Goal: Check status

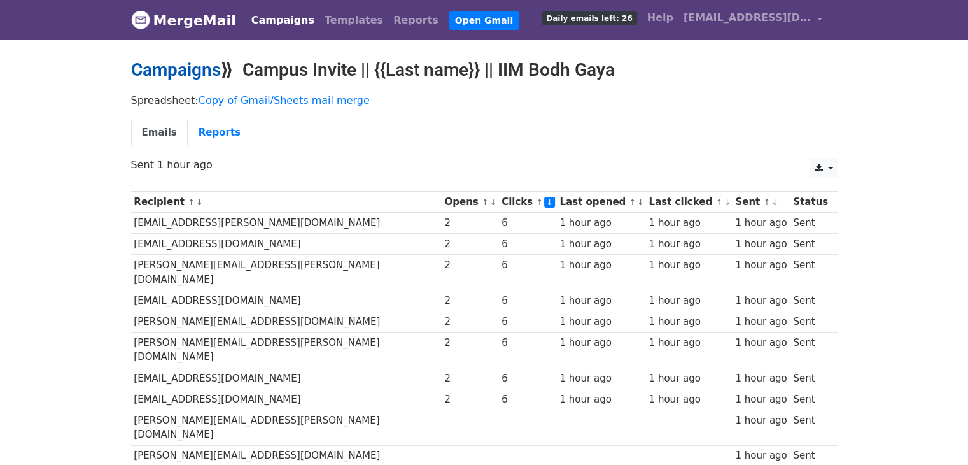
click at [186, 64] on link "Campaigns" at bounding box center [176, 69] width 90 height 21
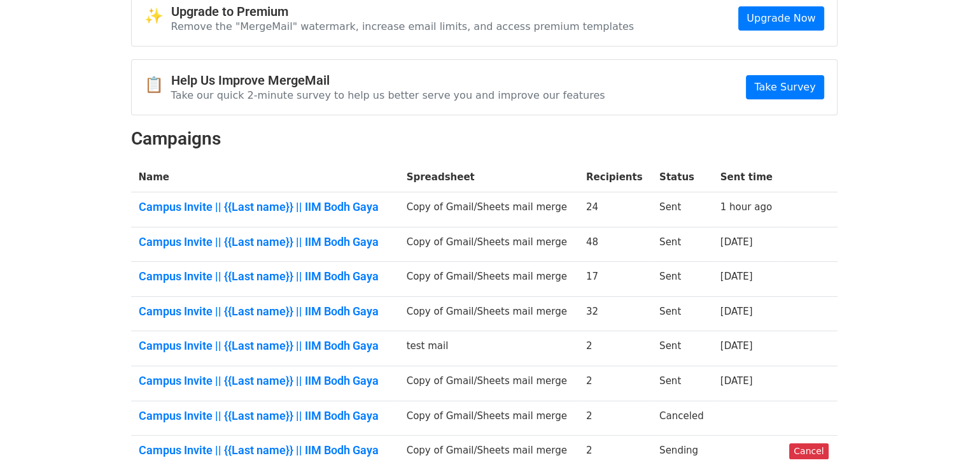
scroll to position [70, 0]
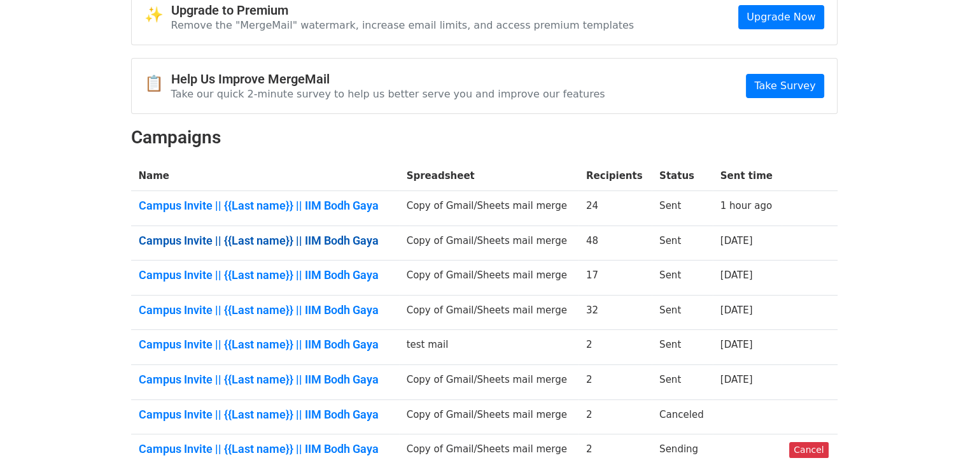
click at [355, 238] on link "Campus Invite || {{Last name}} || IIM Bodh Gaya" at bounding box center [265, 241] width 253 height 14
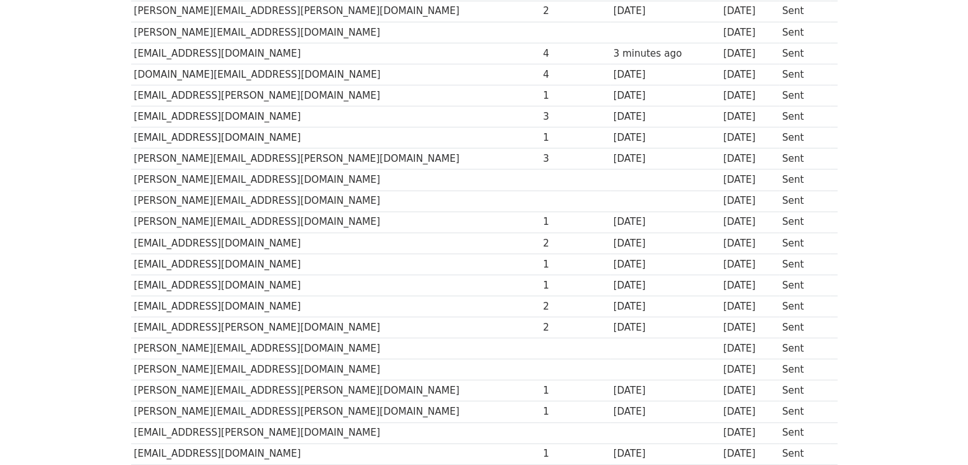
scroll to position [552, 0]
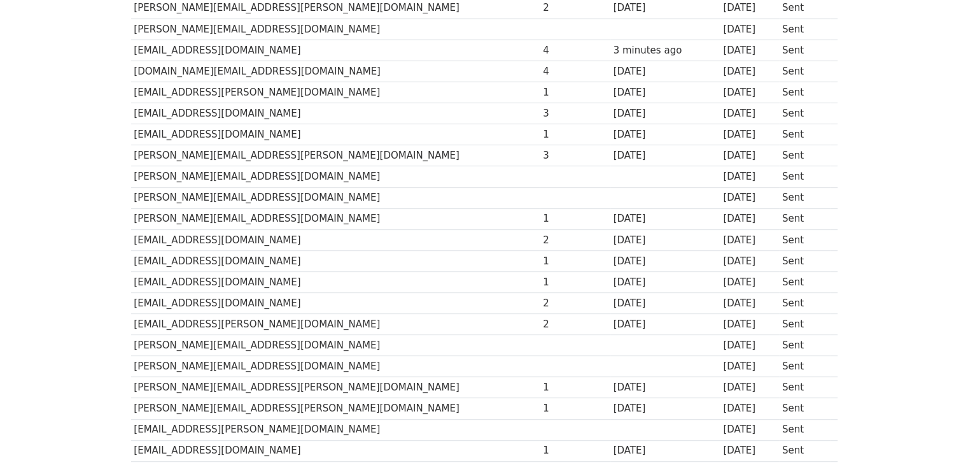
click at [244, 187] on td "rajashree.sengupta@sbdinc.com" at bounding box center [335, 197] width 409 height 21
click at [257, 197] on td "rajashree.sengupta@sbdinc.com" at bounding box center [335, 197] width 409 height 21
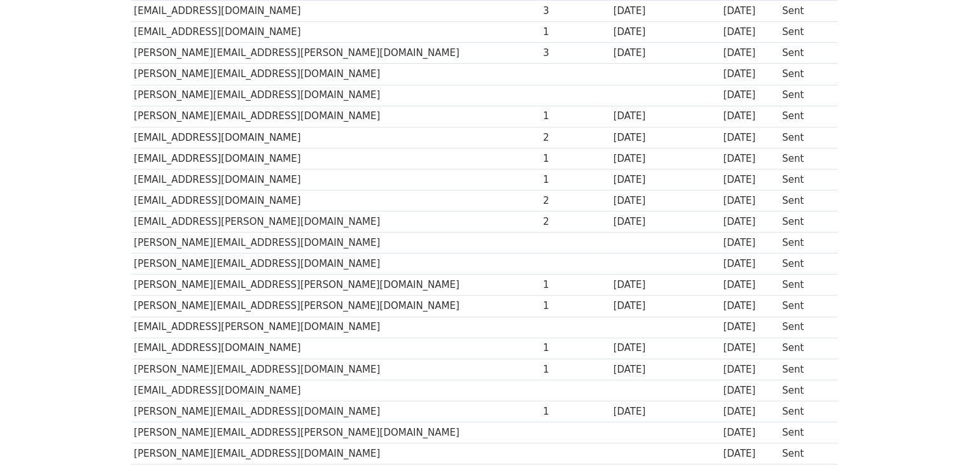
scroll to position [656, 0]
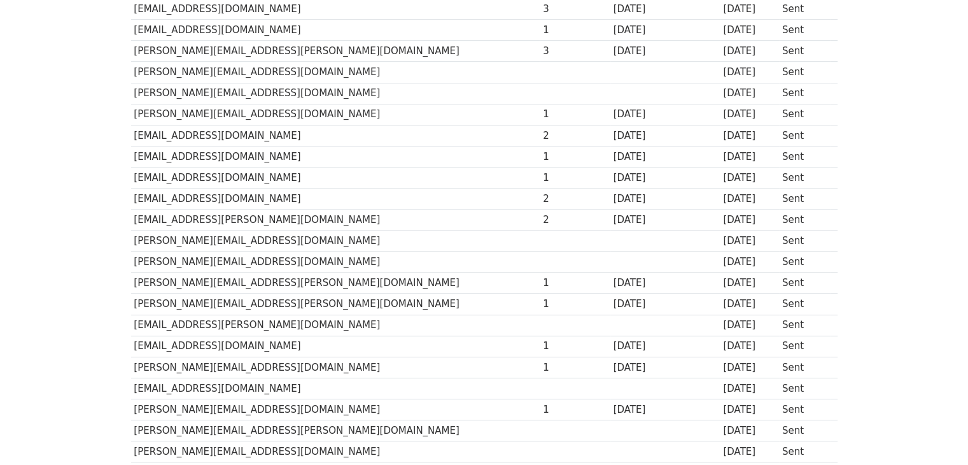
click at [254, 237] on td "hardika@kinaracapital.com" at bounding box center [335, 240] width 409 height 21
click at [242, 255] on td "khyati@kinaracapital.com" at bounding box center [335, 261] width 409 height 21
click at [239, 272] on td "hitesh.sethia@jfs.in" at bounding box center [335, 282] width 409 height 21
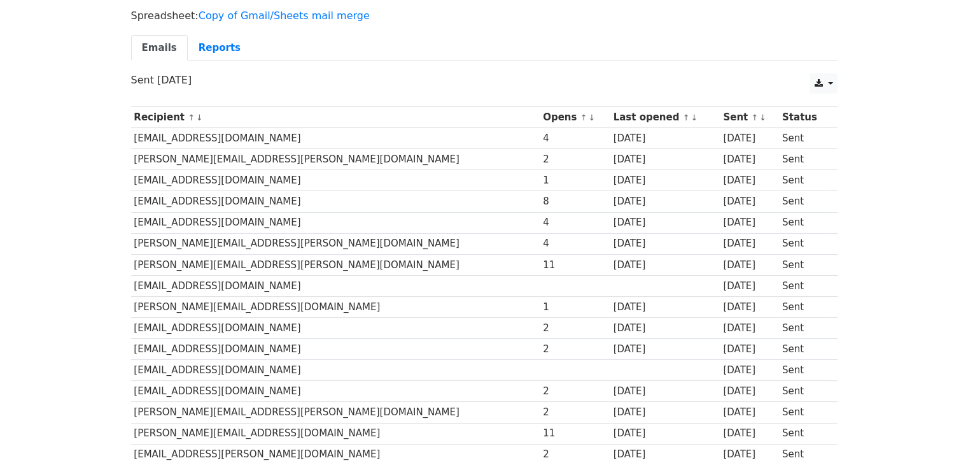
scroll to position [0, 0]
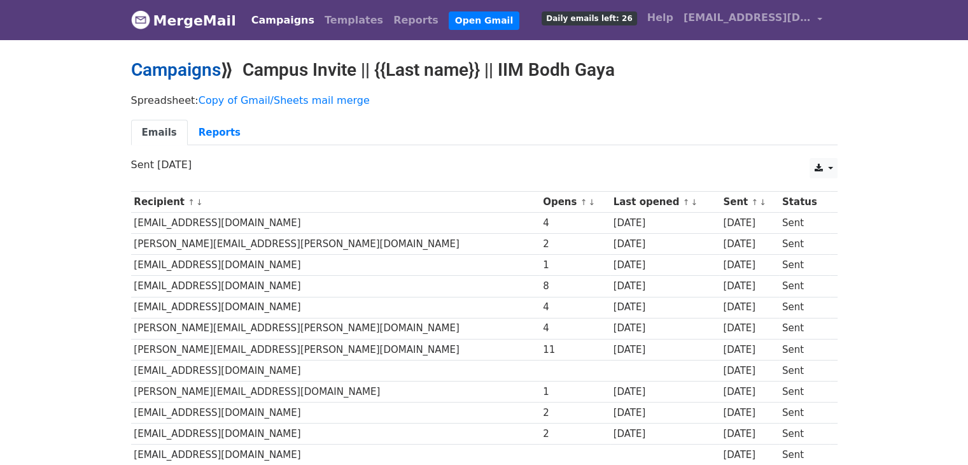
click at [173, 73] on link "Campaigns" at bounding box center [176, 69] width 90 height 21
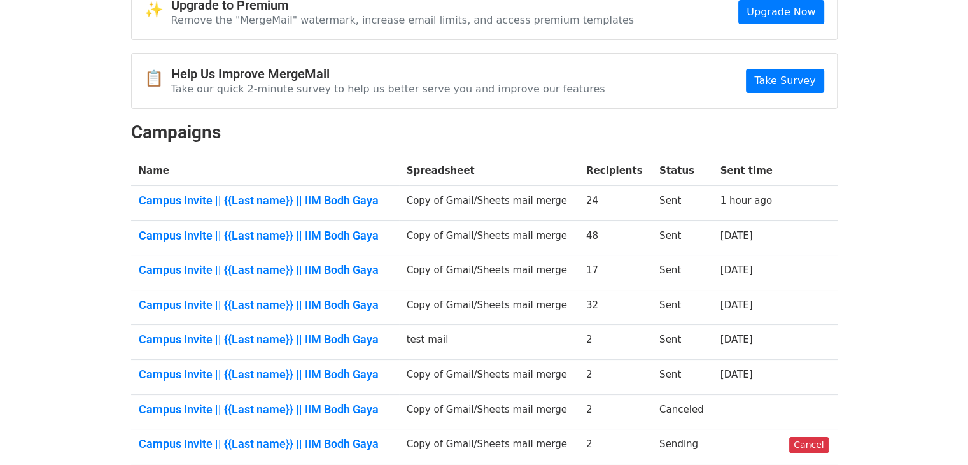
scroll to position [76, 0]
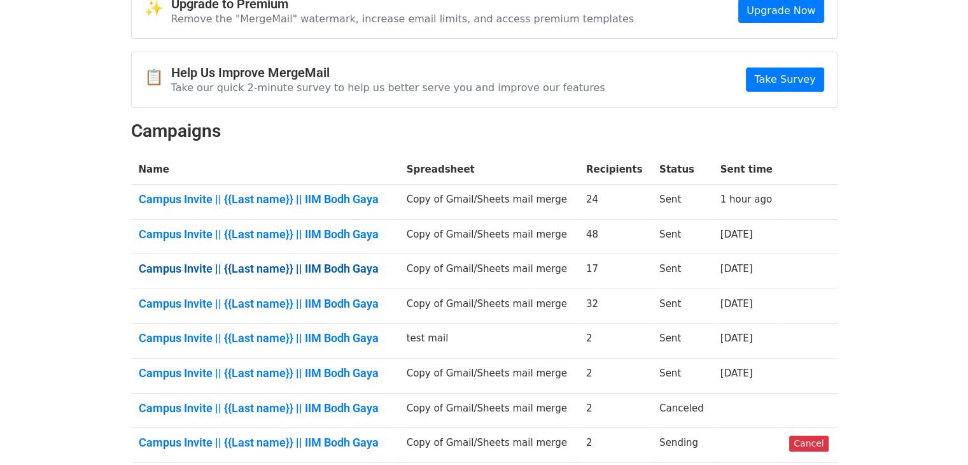
click at [295, 262] on link "Campus Invite || {{Last name}} || IIM Bodh Gaya" at bounding box center [265, 269] width 253 height 14
